Goal: Find specific page/section: Find specific page/section

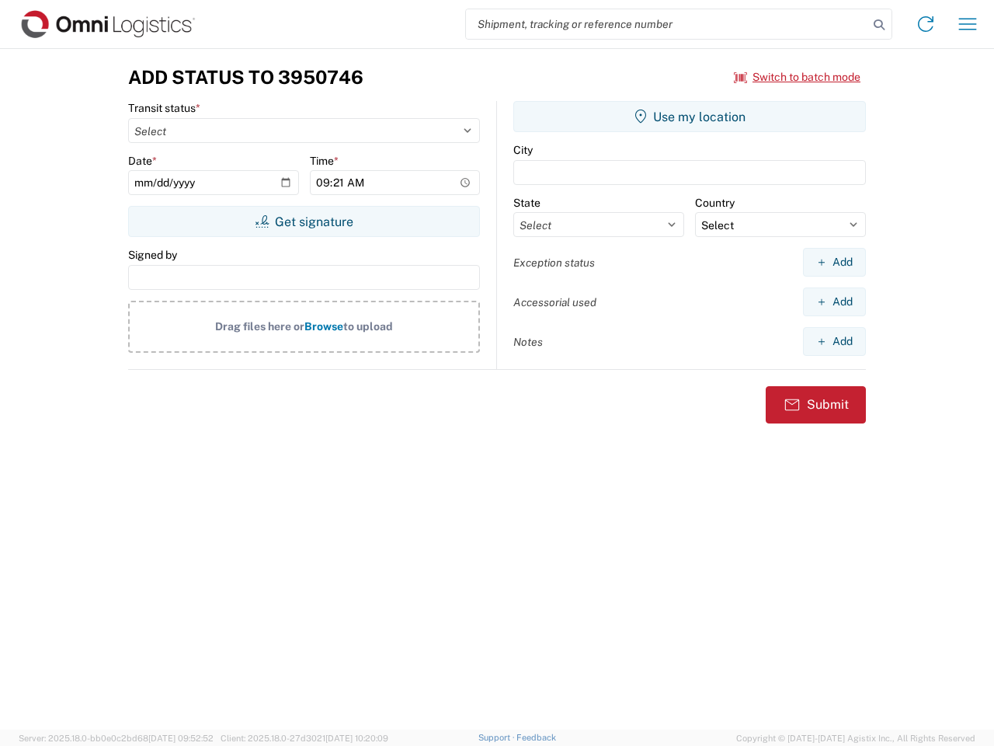
click at [667, 24] on input "search" at bounding box center [667, 24] width 402 height 30
click at [879, 25] on icon at bounding box center [879, 25] width 22 height 22
click at [926, 24] on icon at bounding box center [925, 24] width 25 height 25
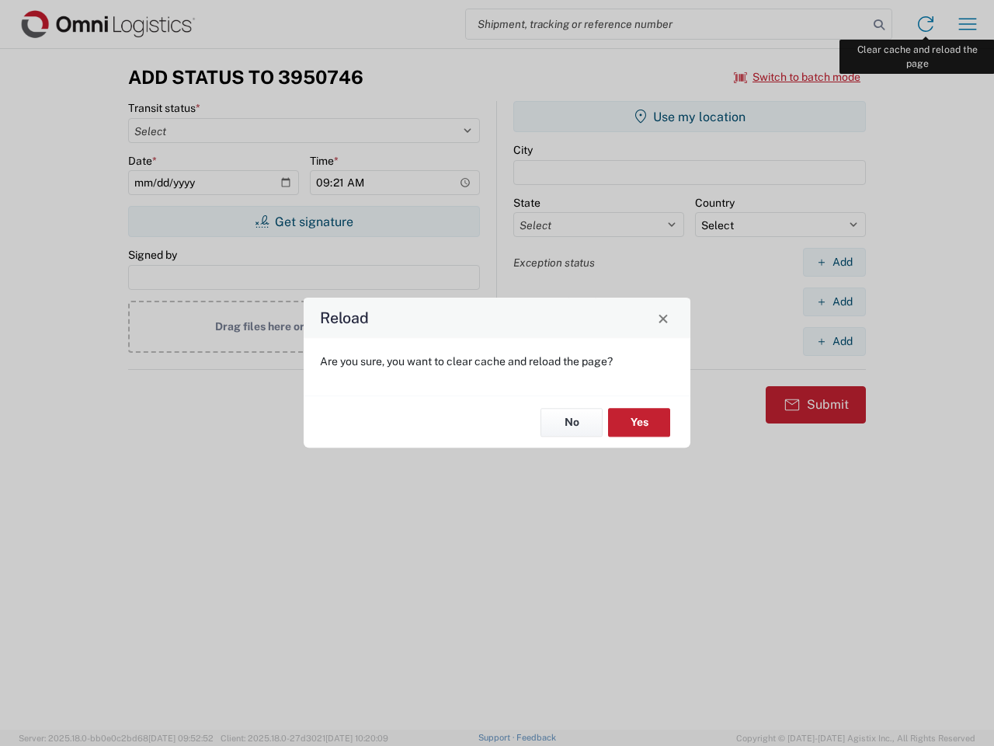
click at [968, 24] on div "Reload Are you sure, you want to clear cache and reload the page? No Yes" at bounding box center [497, 373] width 994 height 746
click at [798, 77] on div "Reload Are you sure, you want to clear cache and reload the page? No Yes" at bounding box center [497, 373] width 994 height 746
click at [304, 221] on div "Reload Are you sure, you want to clear cache and reload the page? No Yes" at bounding box center [497, 373] width 994 height 746
click at [690, 116] on div "Reload Are you sure, you want to clear cache and reload the page? No Yes" at bounding box center [497, 373] width 994 height 746
click at [834, 262] on div "Reload Are you sure, you want to clear cache and reload the page? No Yes" at bounding box center [497, 373] width 994 height 746
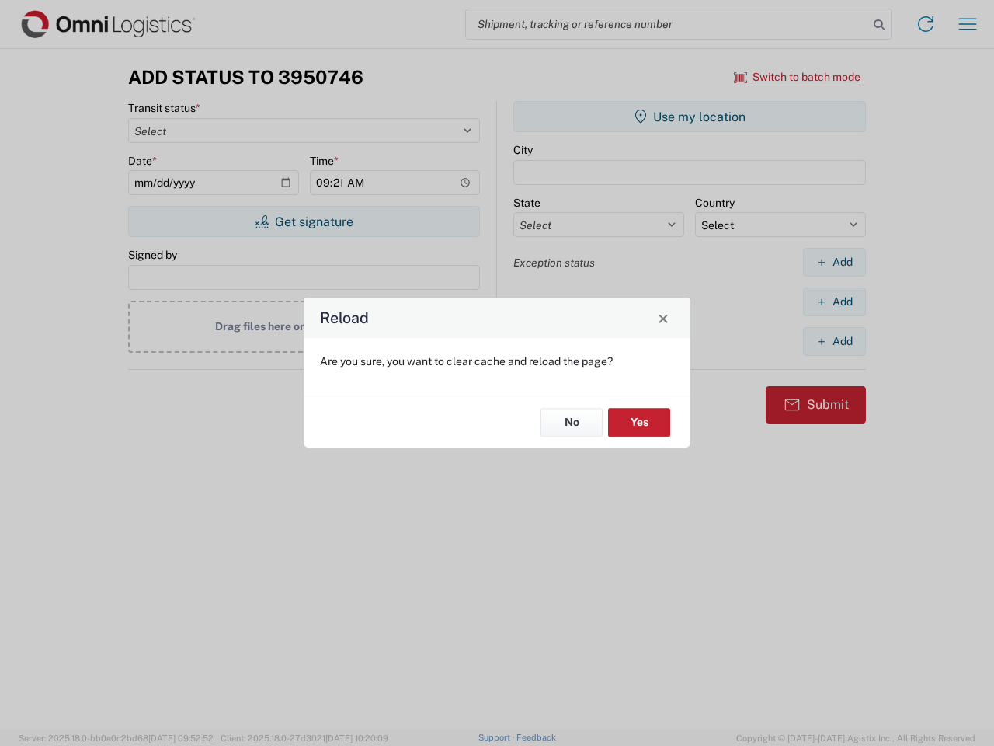
click at [834, 301] on div "Reload Are you sure, you want to clear cache and reload the page? No Yes" at bounding box center [497, 373] width 994 height 746
click at [834, 341] on div "Reload Are you sure, you want to clear cache and reload the page? No Yes" at bounding box center [497, 373] width 994 height 746
